Goal: Navigation & Orientation: Find specific page/section

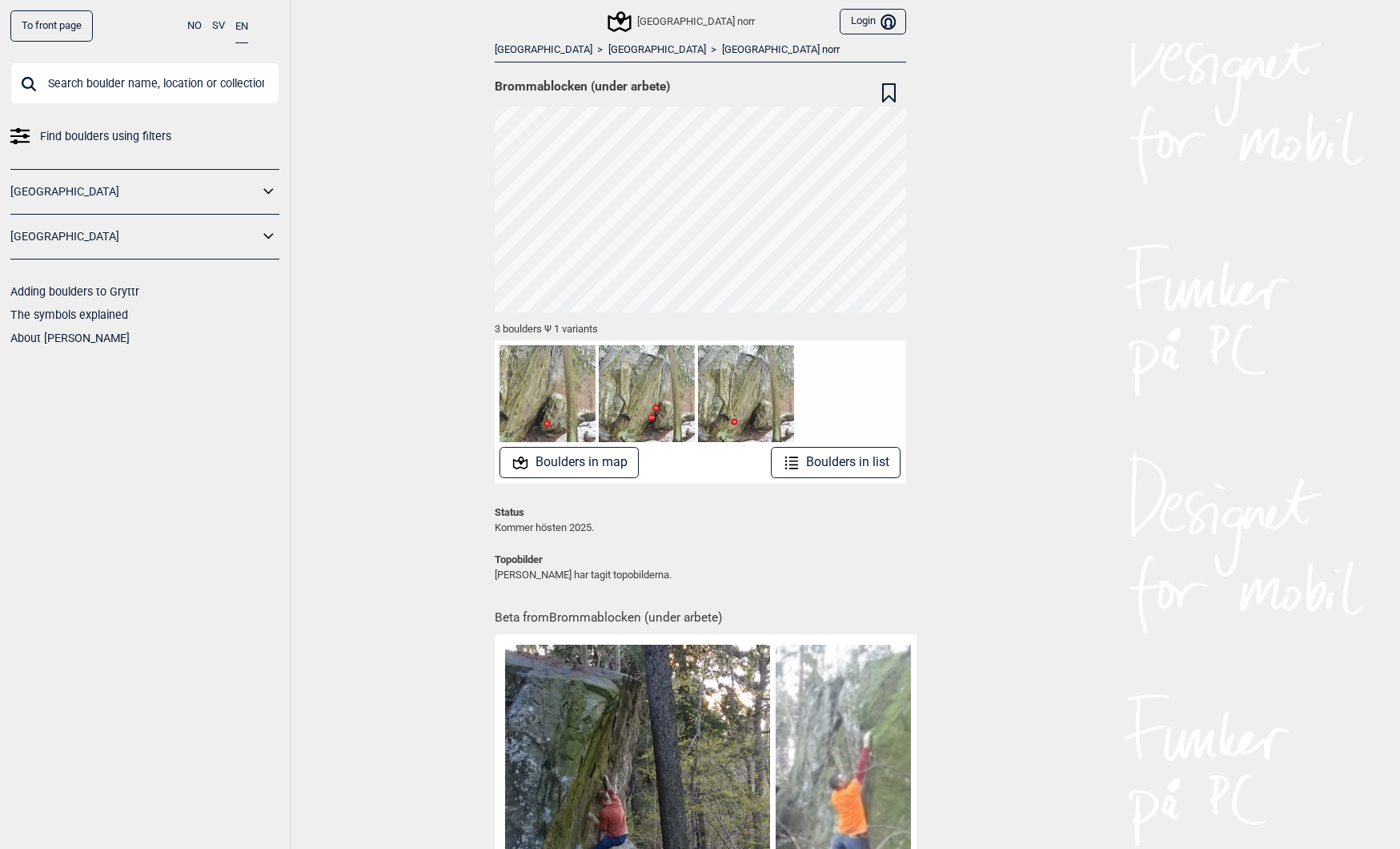
click at [152, 91] on input "text" at bounding box center [145, 83] width 269 height 41
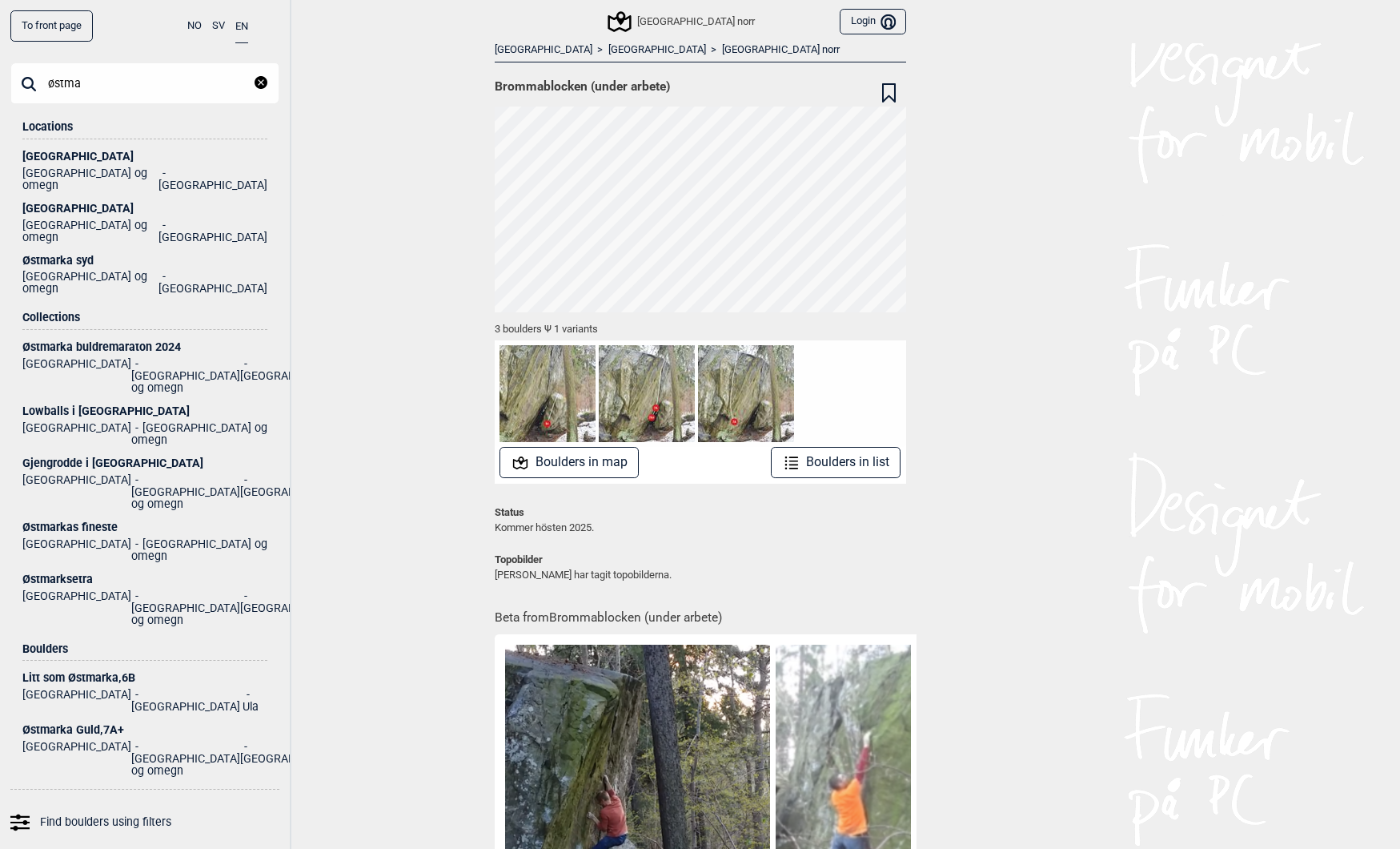
type input "østma"
click at [57, 573] on div "Østmarksetra" at bounding box center [145, 579] width 245 height 12
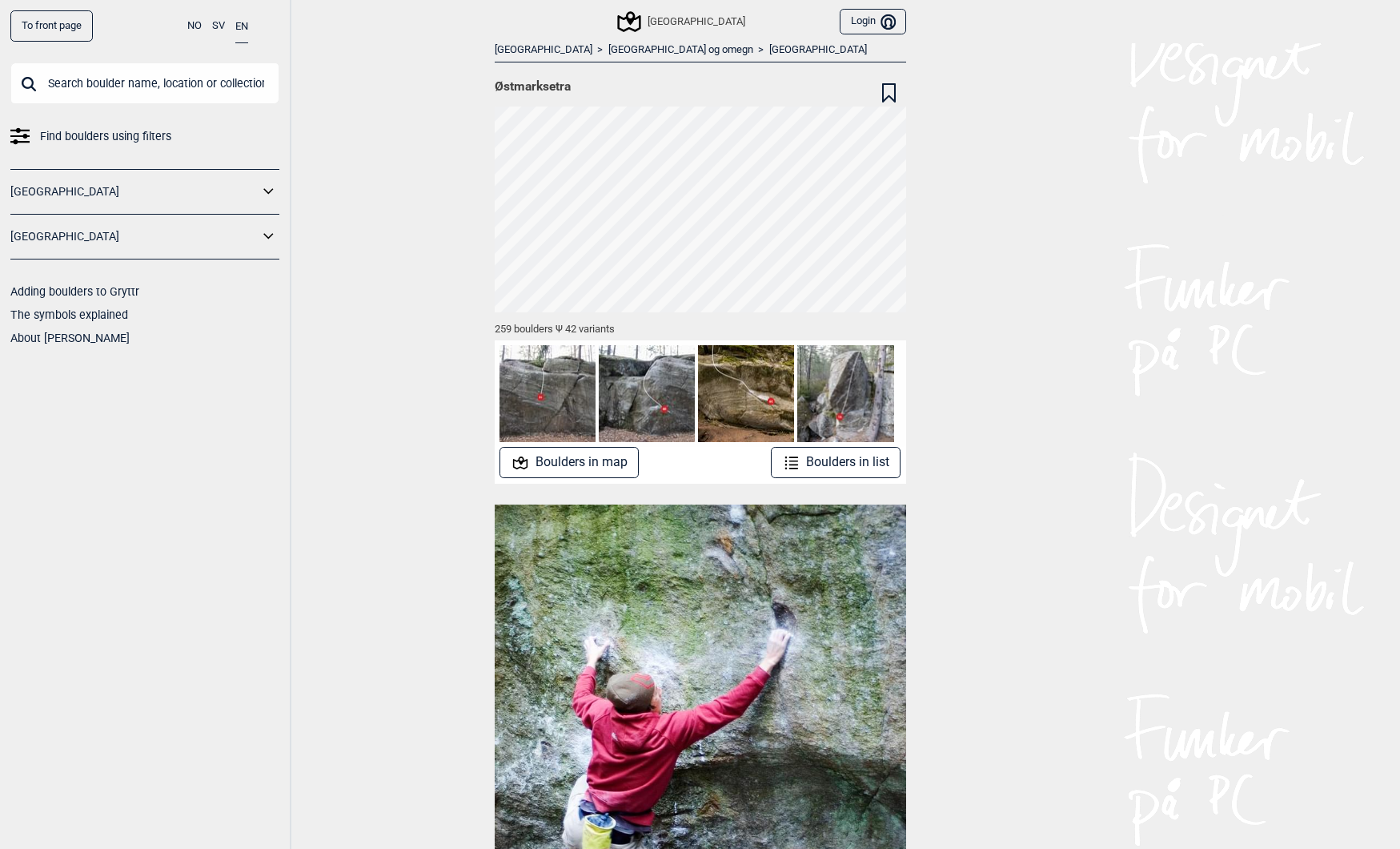
click at [600, 460] on button "Boulders in map" at bounding box center [569, 462] width 139 height 31
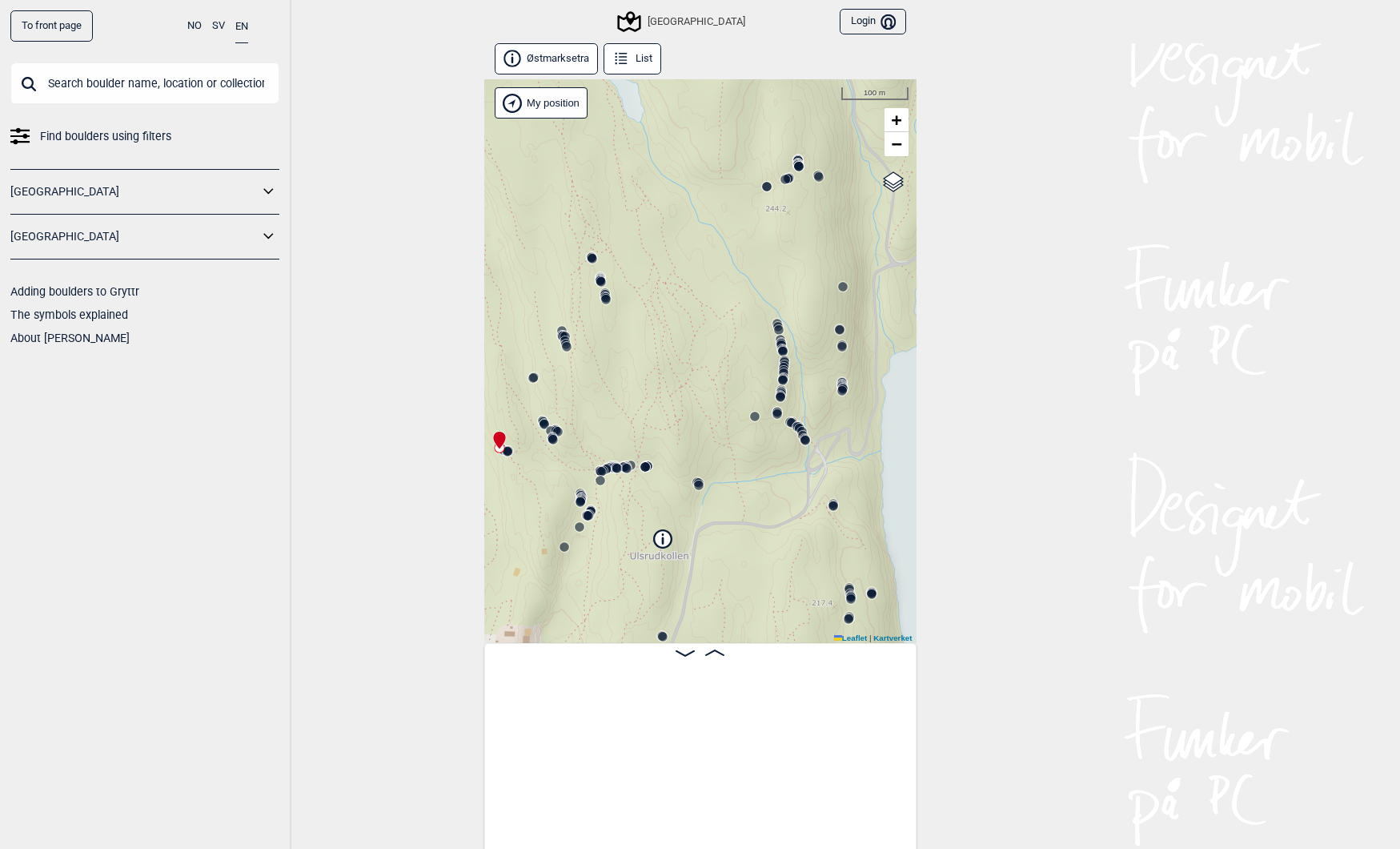
scroll to position [0, 126]
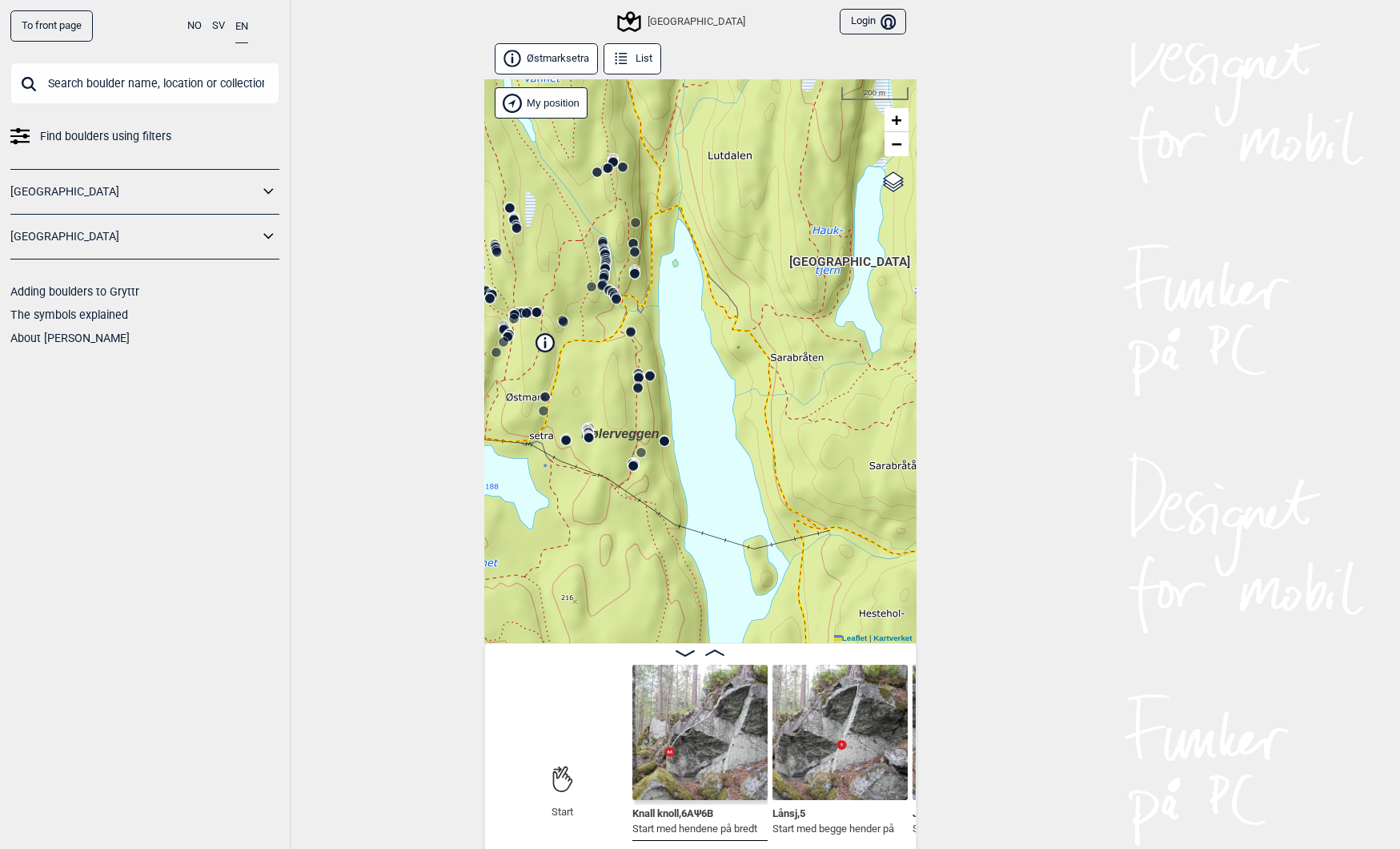
drag, startPoint x: 660, startPoint y: 477, endPoint x: 763, endPoint y: 497, distance: 104.9
click at [763, 497] on div "Speidersteinen Barnehageveggen Cowboyveggen Bølerveggen [GEOGRAPHIC_DATA]" at bounding box center [700, 361] width 432 height 564
click at [679, 23] on div "[GEOGRAPHIC_DATA]" at bounding box center [681, 22] width 125 height 19
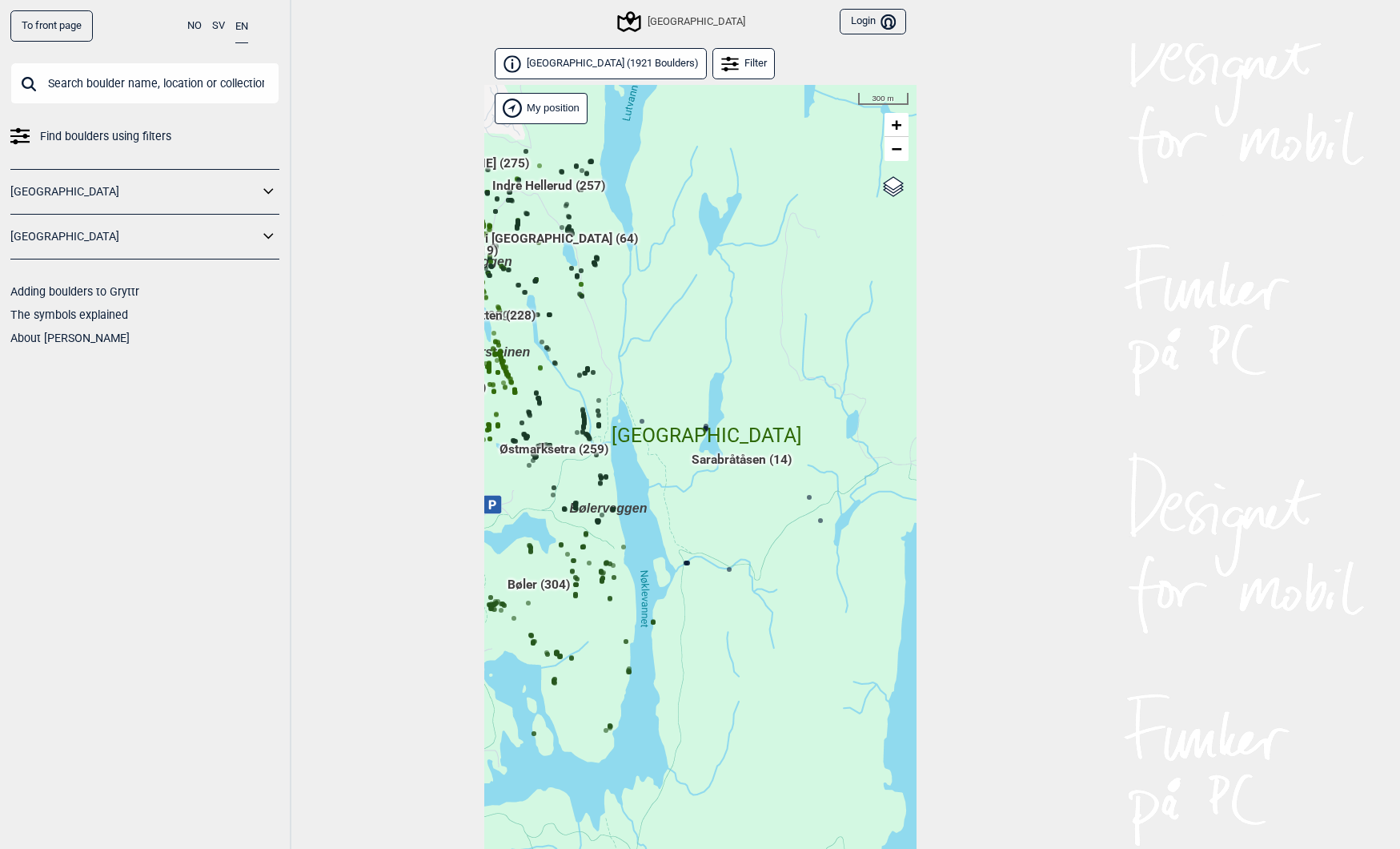
click at [536, 584] on span "Bøler (304)" at bounding box center [538, 591] width 62 height 31
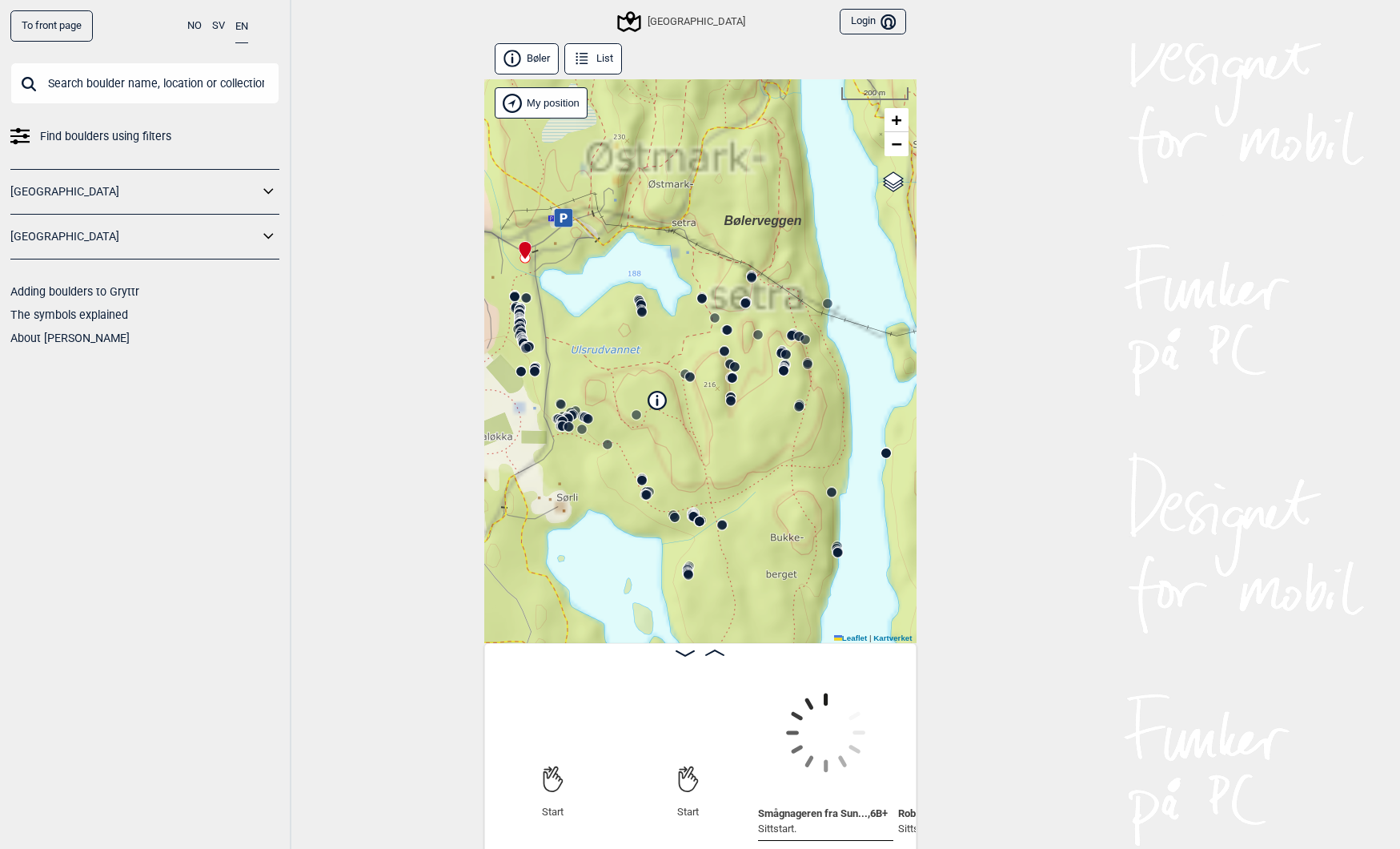
scroll to position [0, 126]
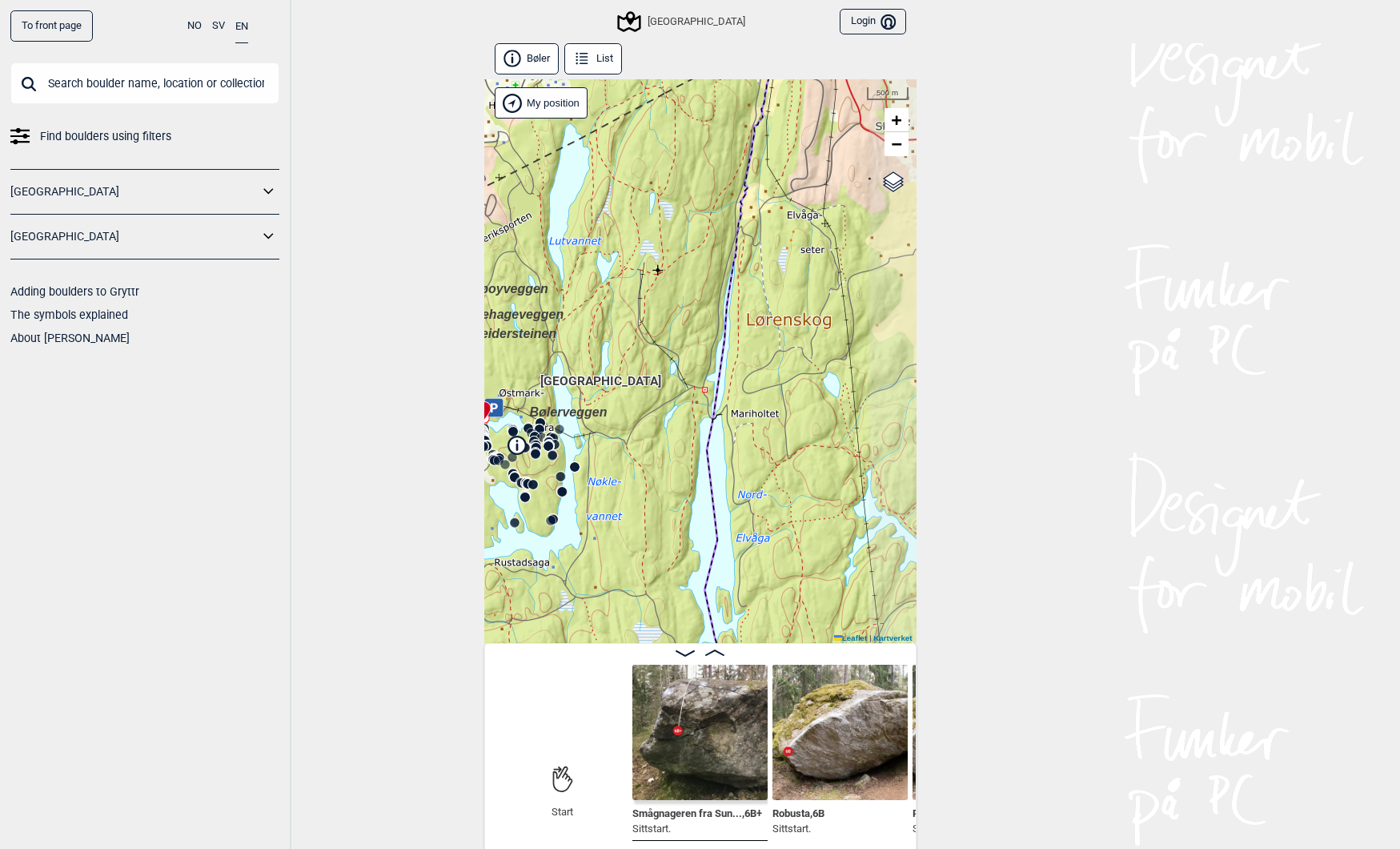
drag, startPoint x: 840, startPoint y: 505, endPoint x: 620, endPoint y: 450, distance: 226.8
click at [620, 450] on div "Speidersteinen Barnehageveggen Cowboyveggen Bølerveggen [GEOGRAPHIC_DATA]" at bounding box center [700, 361] width 432 height 564
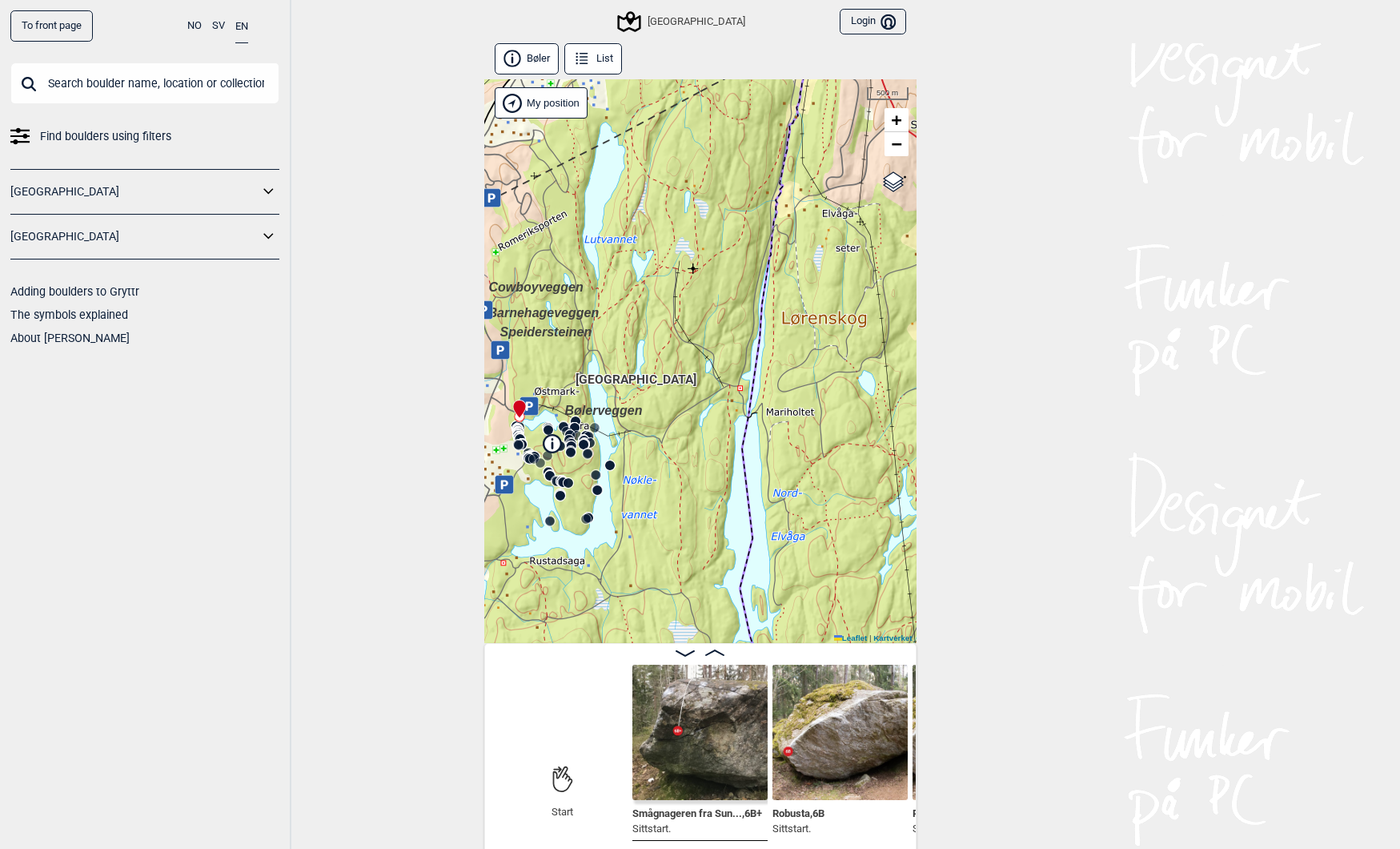
drag, startPoint x: 623, startPoint y: 455, endPoint x: 659, endPoint y: 452, distance: 36.1
click at [659, 452] on div "Speidersteinen Barnehageveggen Cowboyveggen Bølerveggen [GEOGRAPHIC_DATA]" at bounding box center [700, 361] width 432 height 564
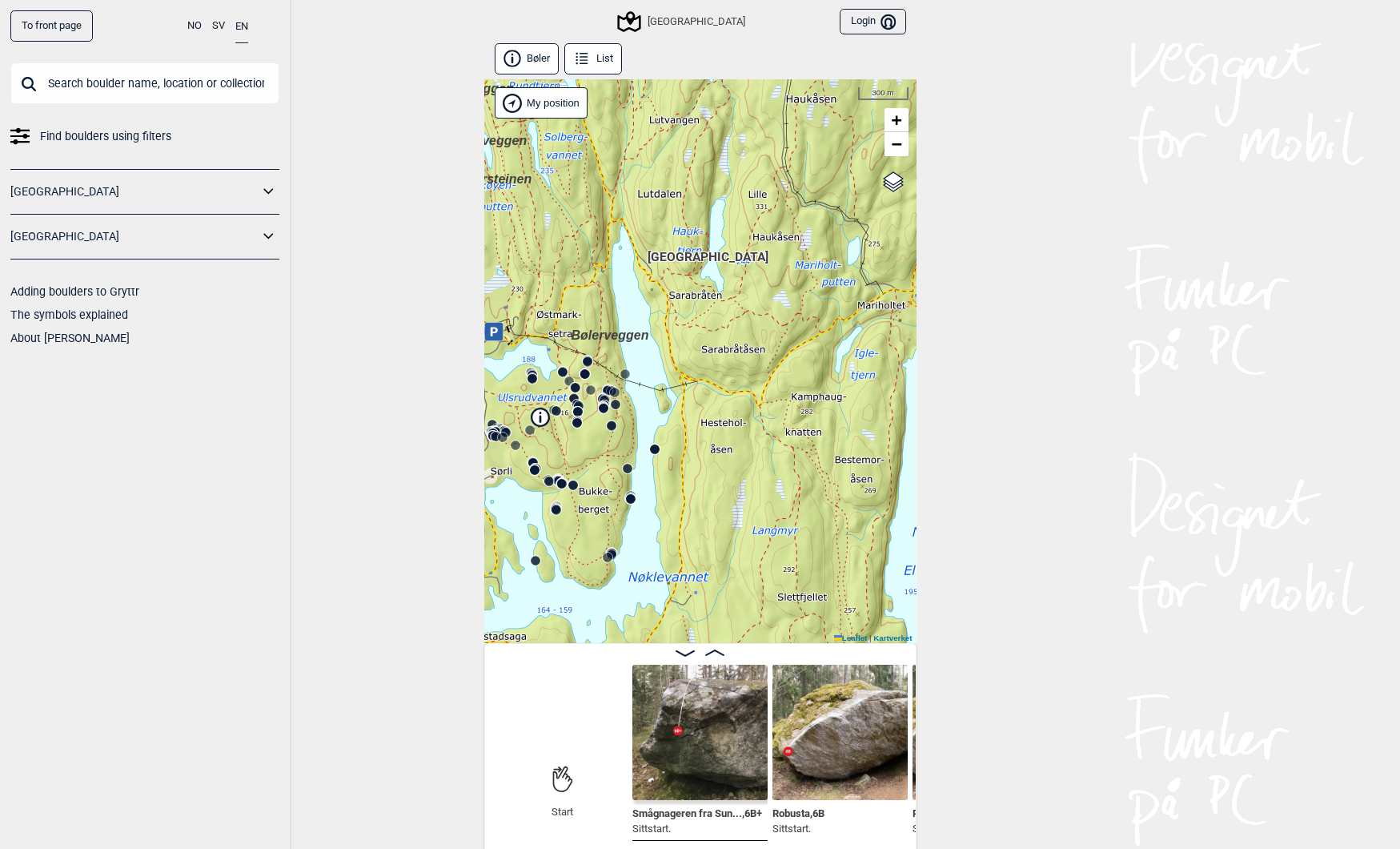
drag, startPoint x: 628, startPoint y: 488, endPoint x: 685, endPoint y: 475, distance: 58.5
click at [685, 475] on div "Speidersteinen Barnehageveggen Cowboyveggen Bølerveggen [GEOGRAPHIC_DATA]" at bounding box center [700, 361] width 432 height 564
click at [653, 451] on circle at bounding box center [655, 450] width 10 height 10
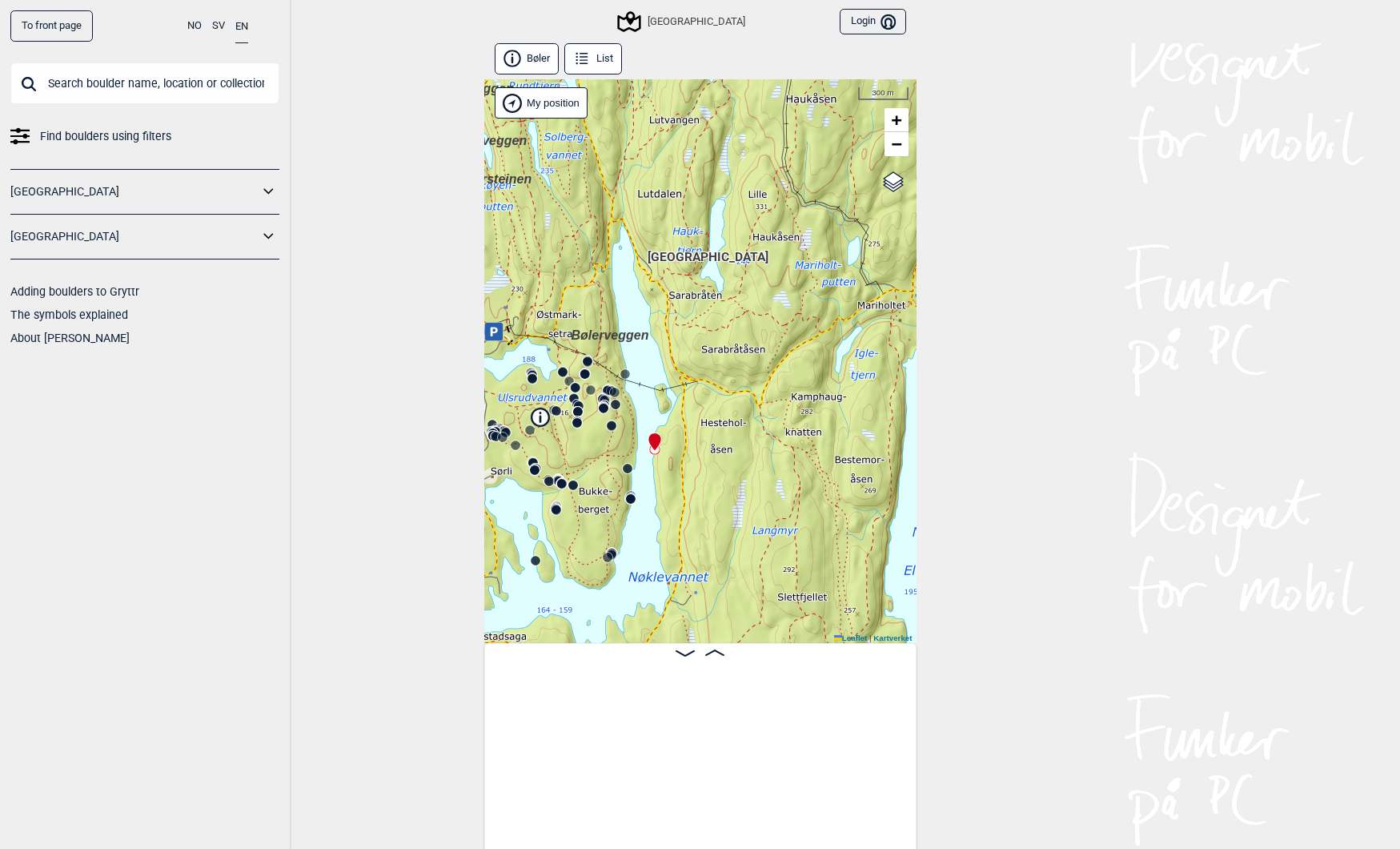
scroll to position [0, 38969]
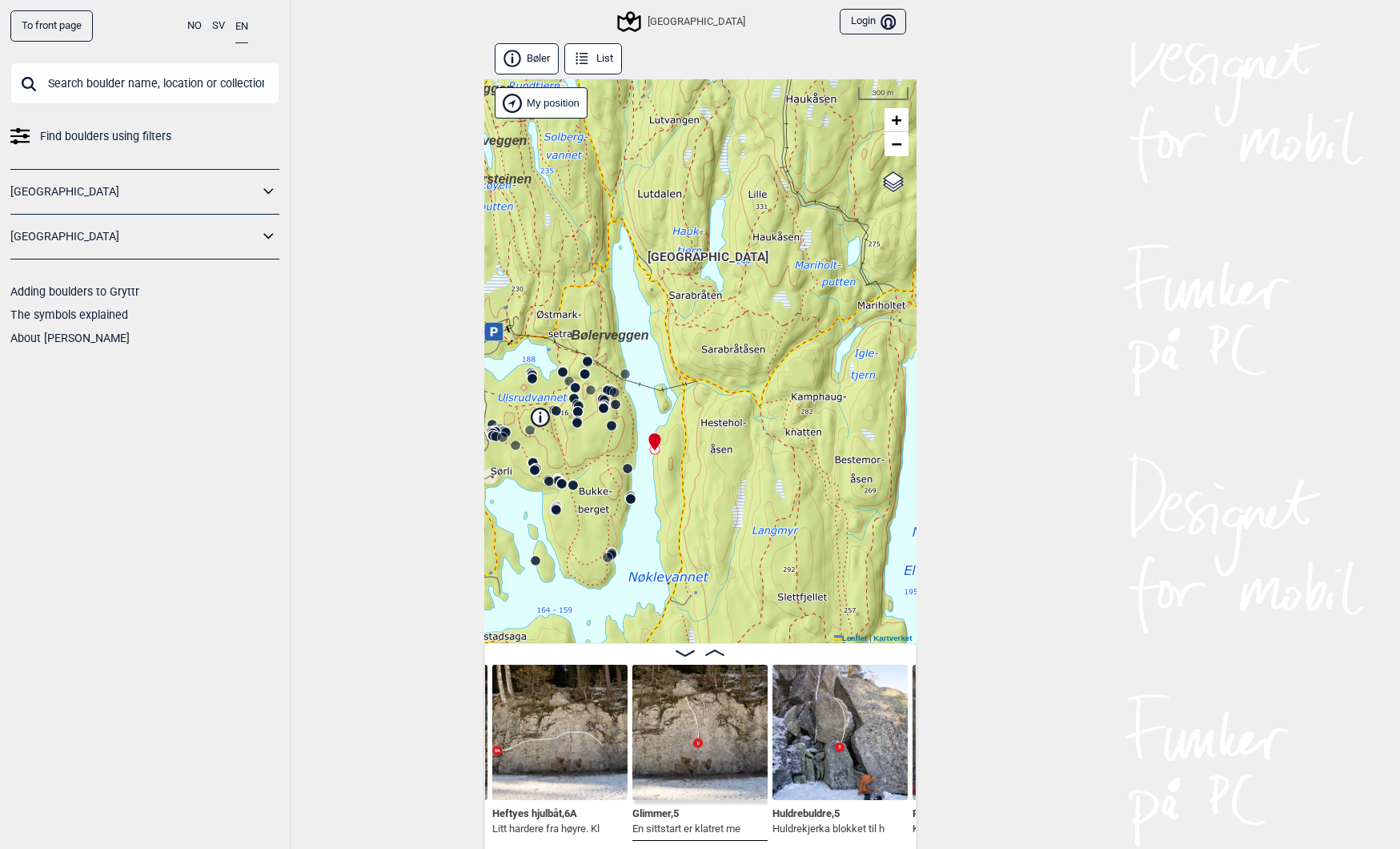
click at [552, 758] on img at bounding box center [560, 731] width 135 height 135
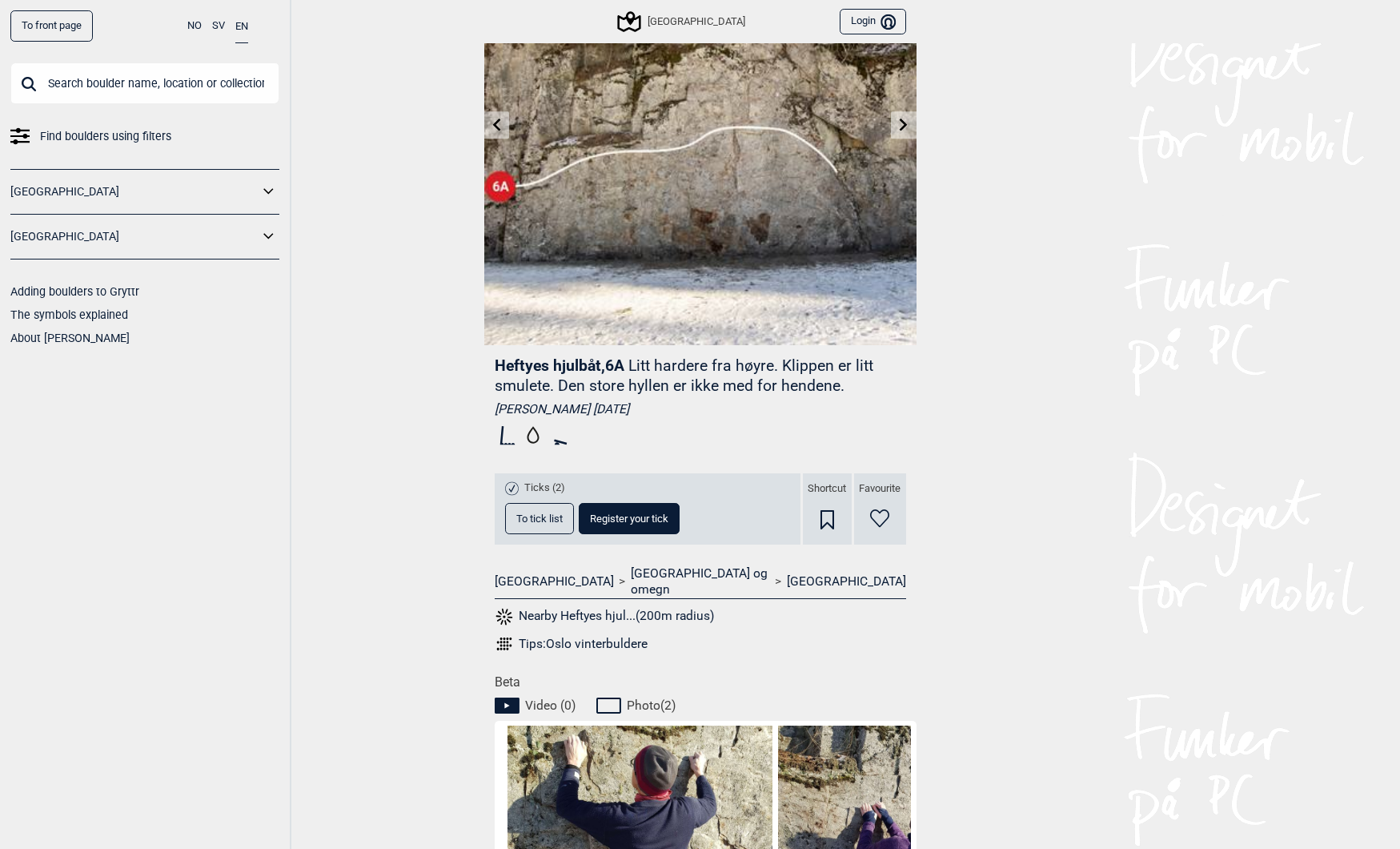
scroll to position [180, 0]
